Goal: Go to known website: Access a specific website the user already knows

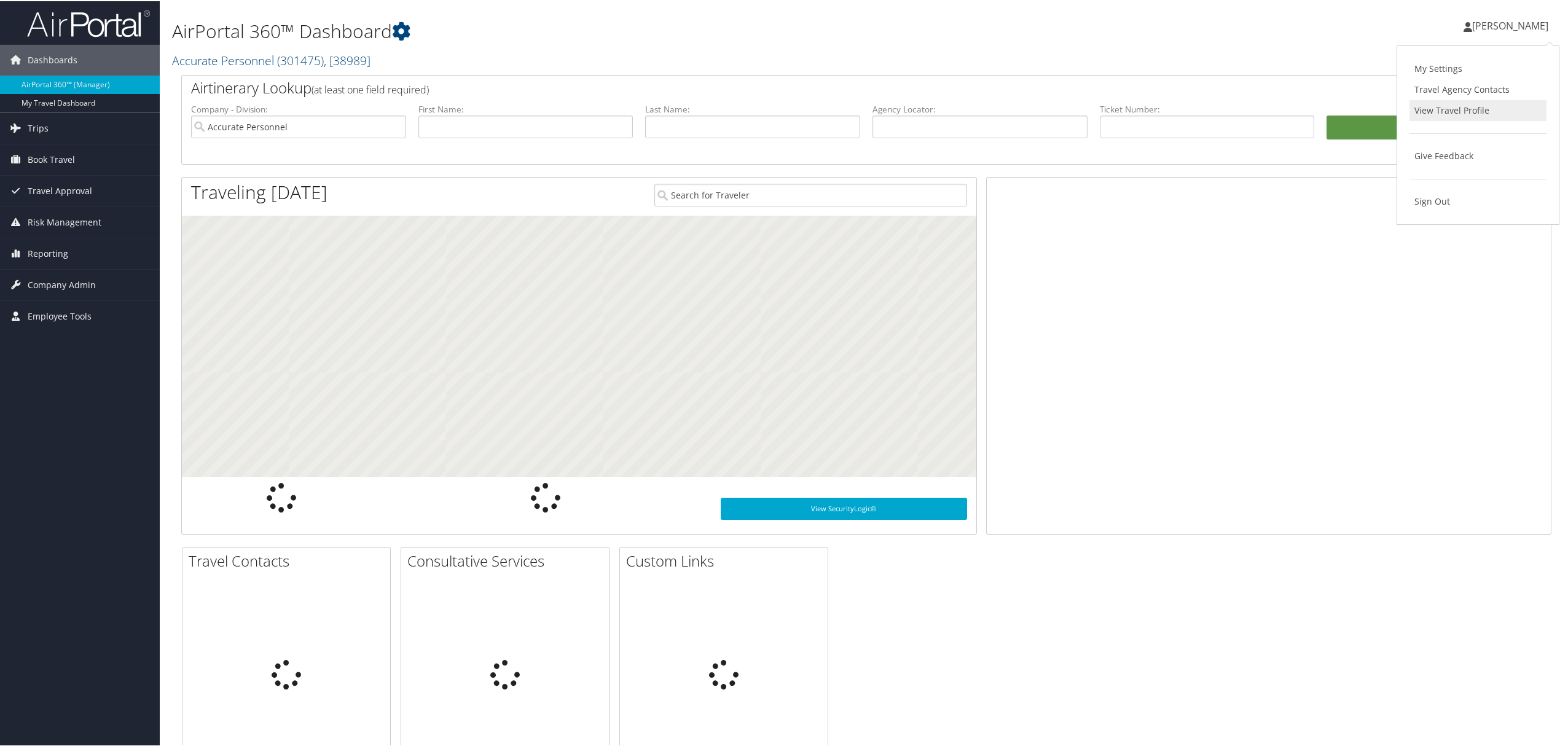
click at [1441, 107] on link "View Travel Profile" at bounding box center [1478, 109] width 137 height 21
